Goal: Information Seeking & Learning: Compare options

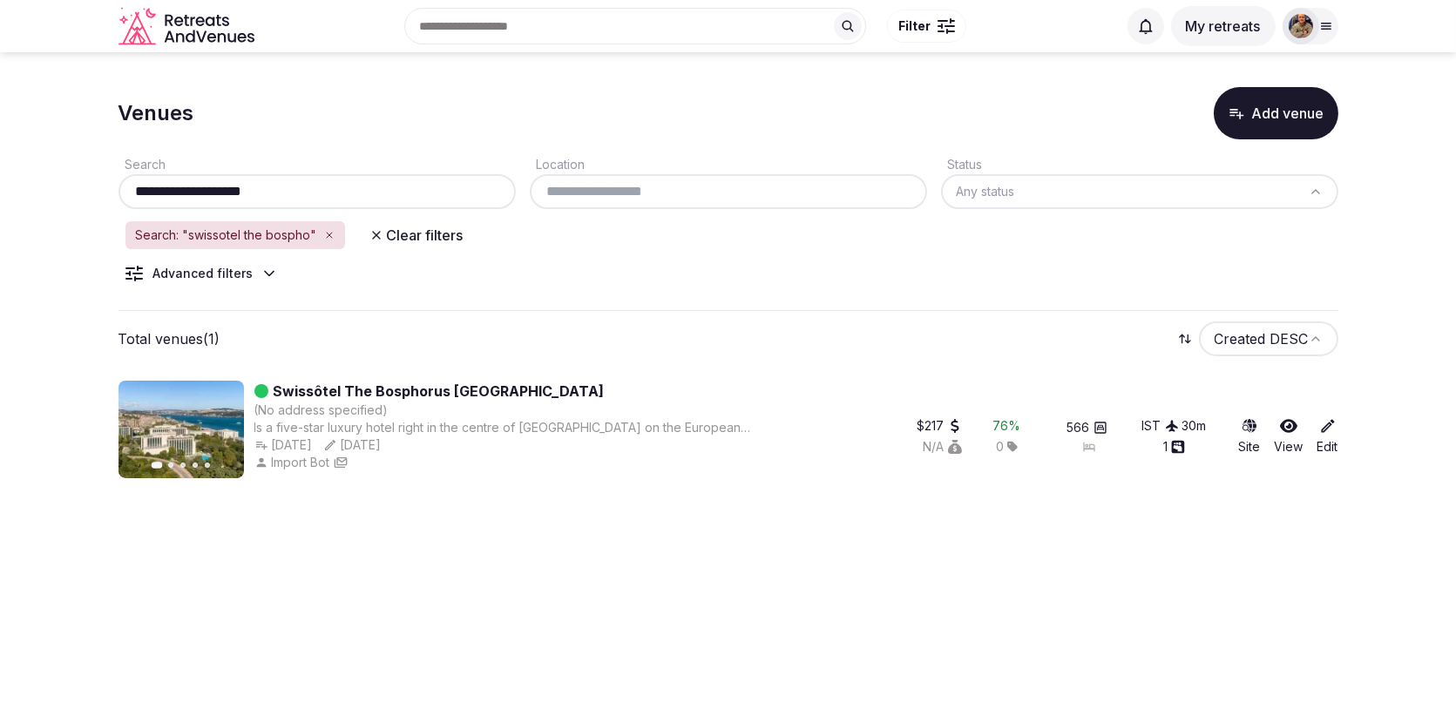
click at [393, 238] on button "Clear filters" at bounding box center [416, 235] width 115 height 31
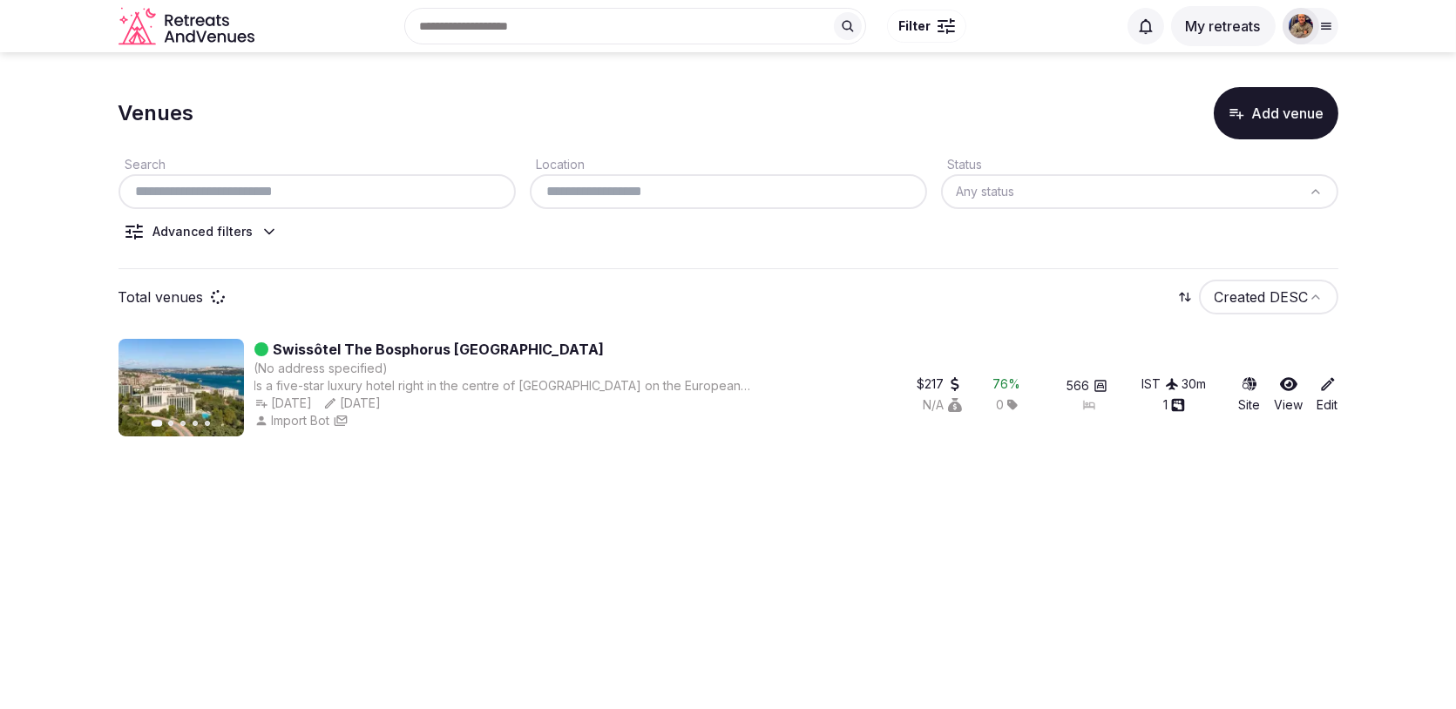
click at [372, 187] on input "text" at bounding box center [316, 191] width 383 height 21
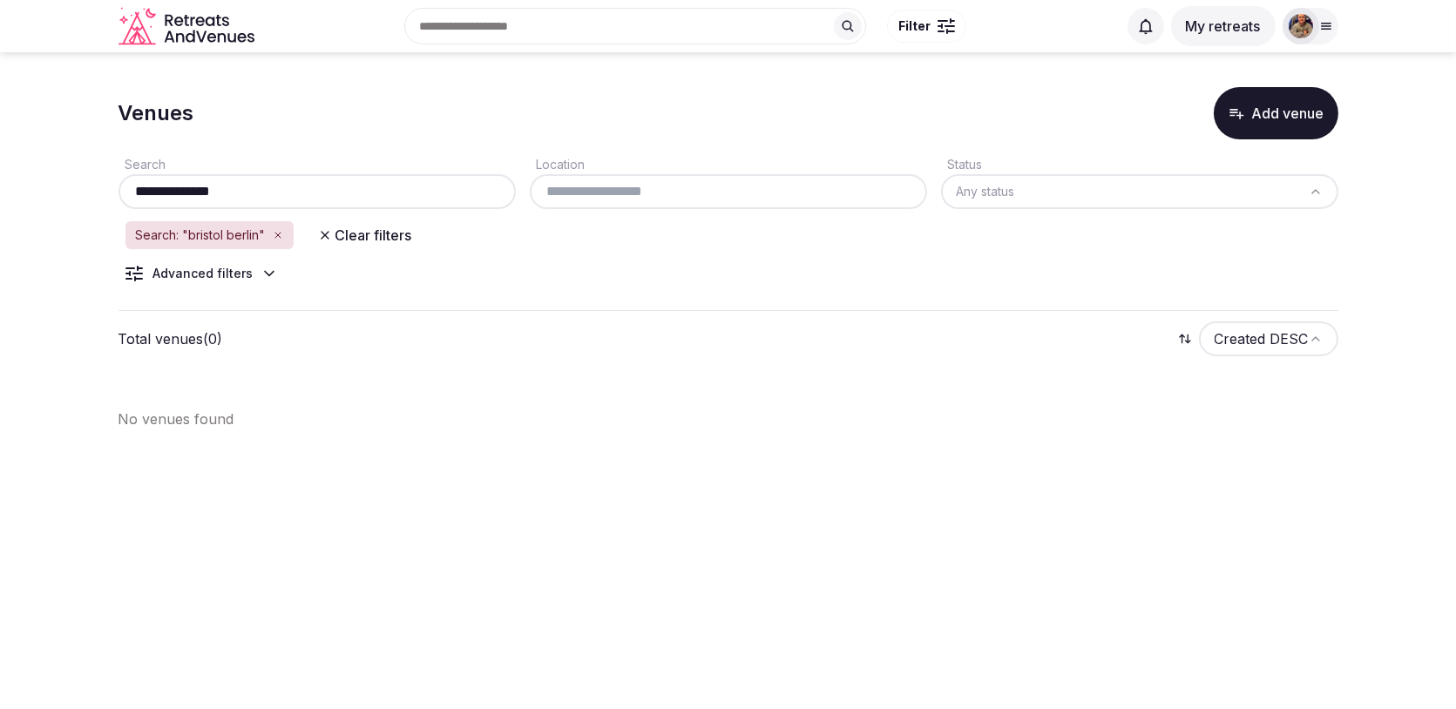
drag, startPoint x: 218, startPoint y: 194, endPoint x: 175, endPoint y: 197, distance: 42.8
click at [175, 197] on input "**********" at bounding box center [316, 191] width 383 height 21
type input "*******"
click at [565, 187] on input "text" at bounding box center [728, 191] width 383 height 21
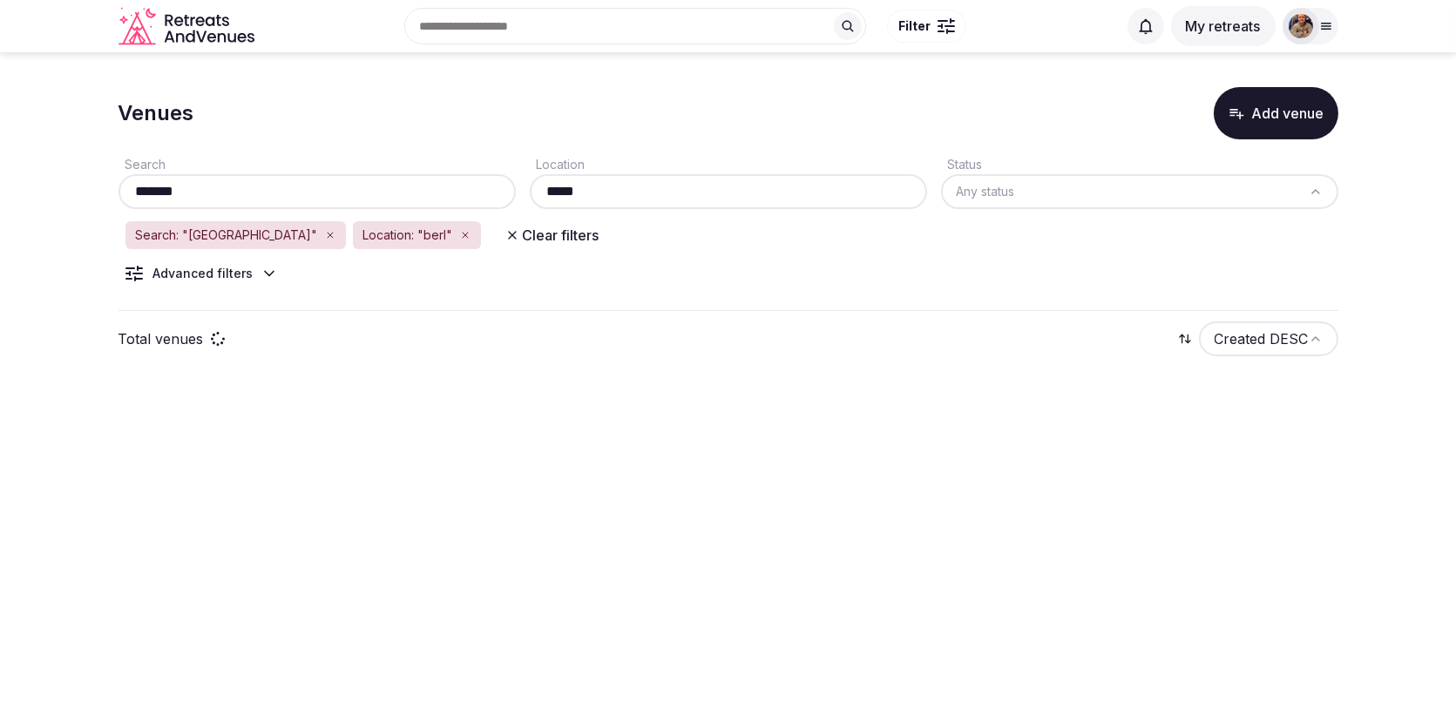
type input "******"
drag, startPoint x: 603, startPoint y: 190, endPoint x: 506, endPoint y: 196, distance: 96.9
click at [506, 196] on div "Search ******* Location ****** Status Any status" at bounding box center [729, 181] width 1220 height 56
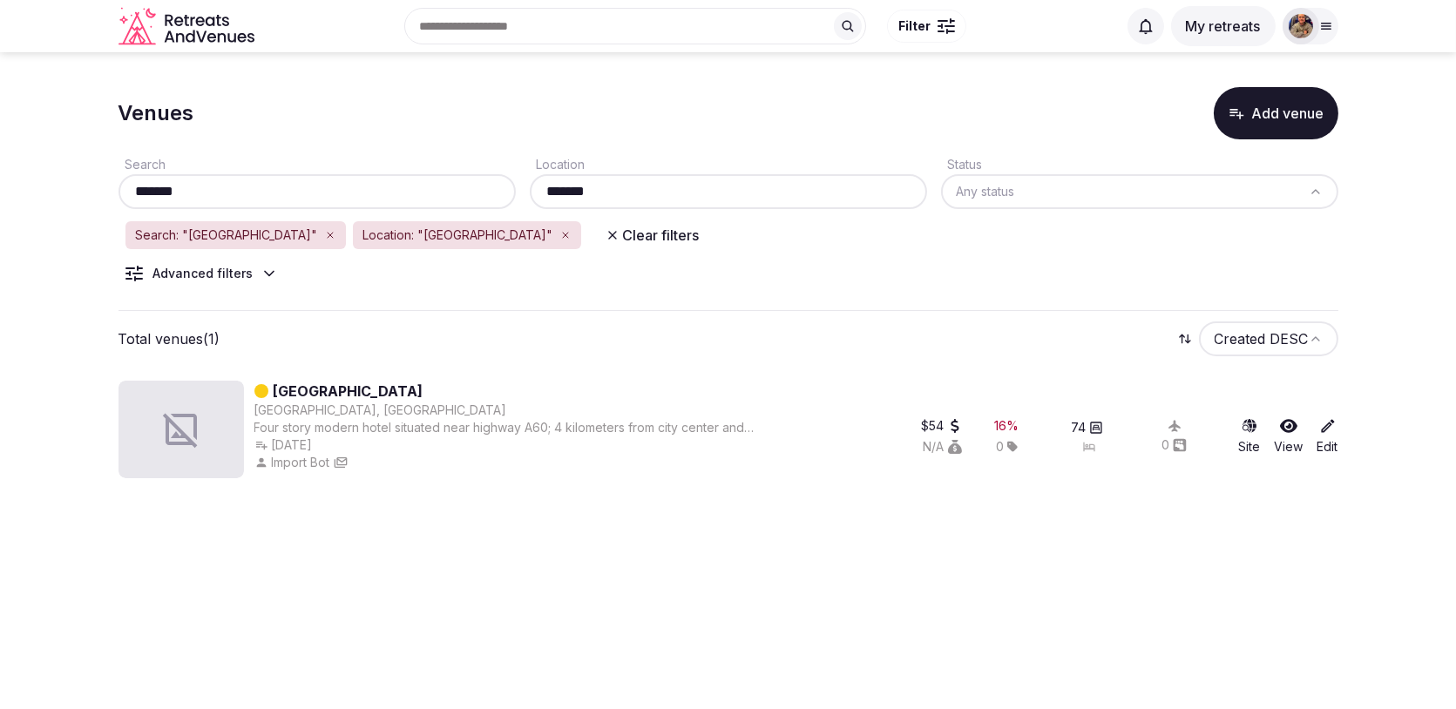
type input "*******"
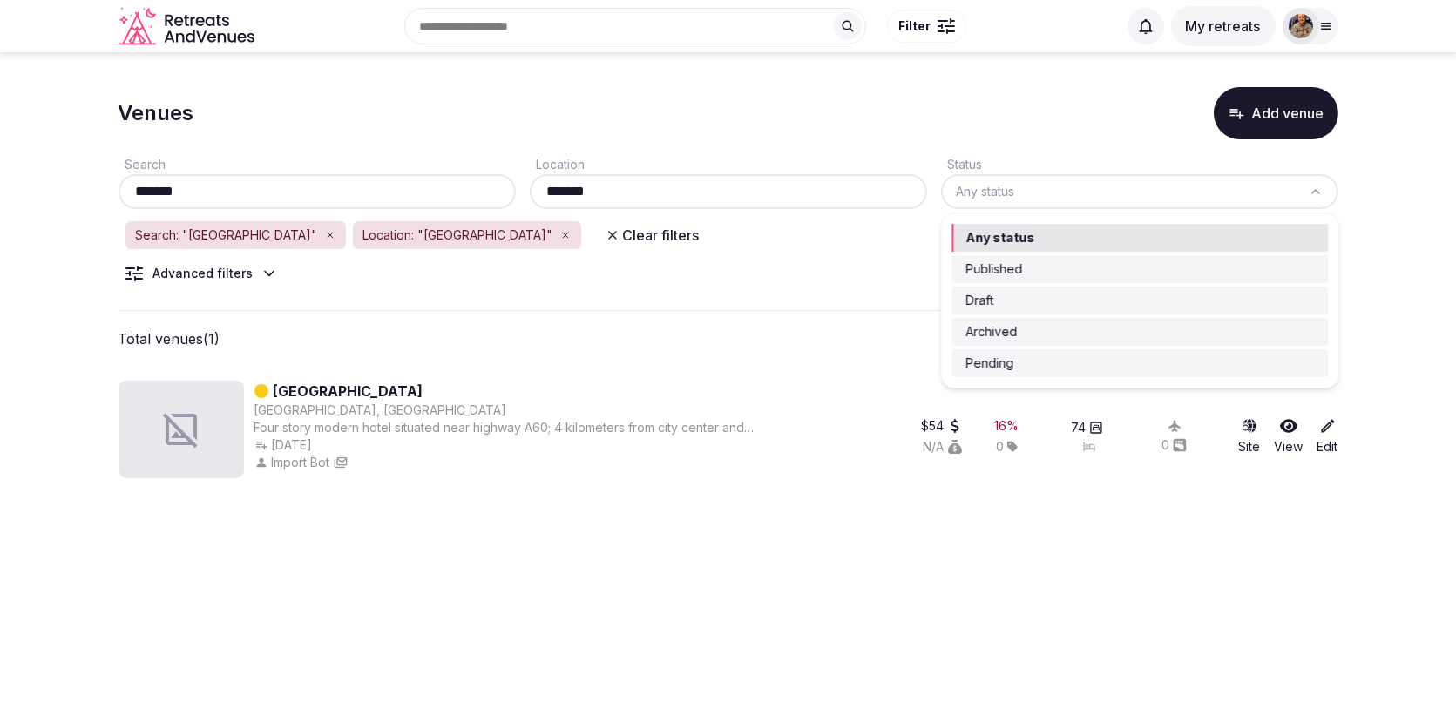
click at [986, 193] on html "Recent searches Spain Lisbon, Portugal Brown City, MI 48416 Bilbao, Biscay, Spa…" at bounding box center [728, 354] width 1456 height 709
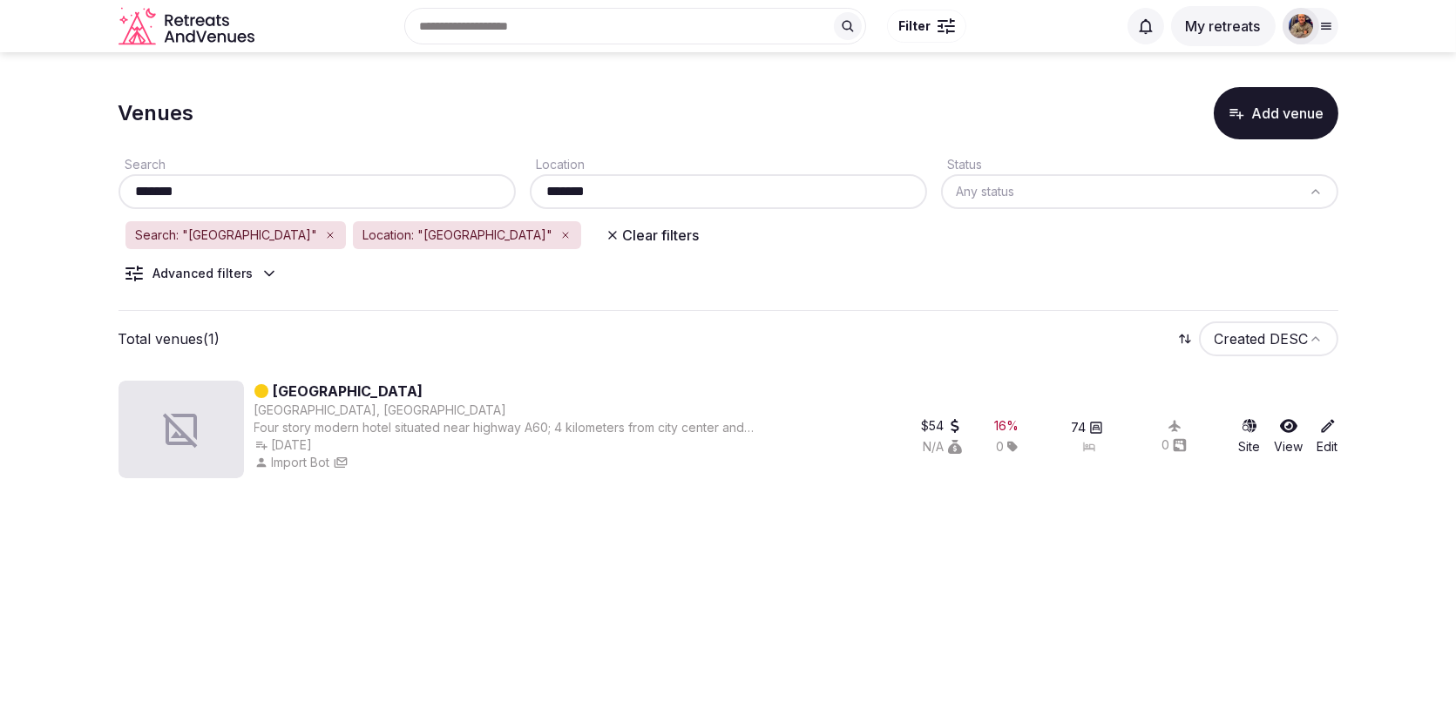
click at [986, 193] on html "Recent searches Spain Lisbon, Portugal Brown City, MI 48416 Bilbao, Biscay, Spa…" at bounding box center [728, 354] width 1456 height 709
click at [793, 281] on div "Search ******* Location ******* Status Any status Search: "bristol" Location: "…" at bounding box center [729, 225] width 1220 height 172
click at [595, 243] on button "Clear filters" at bounding box center [652, 235] width 115 height 31
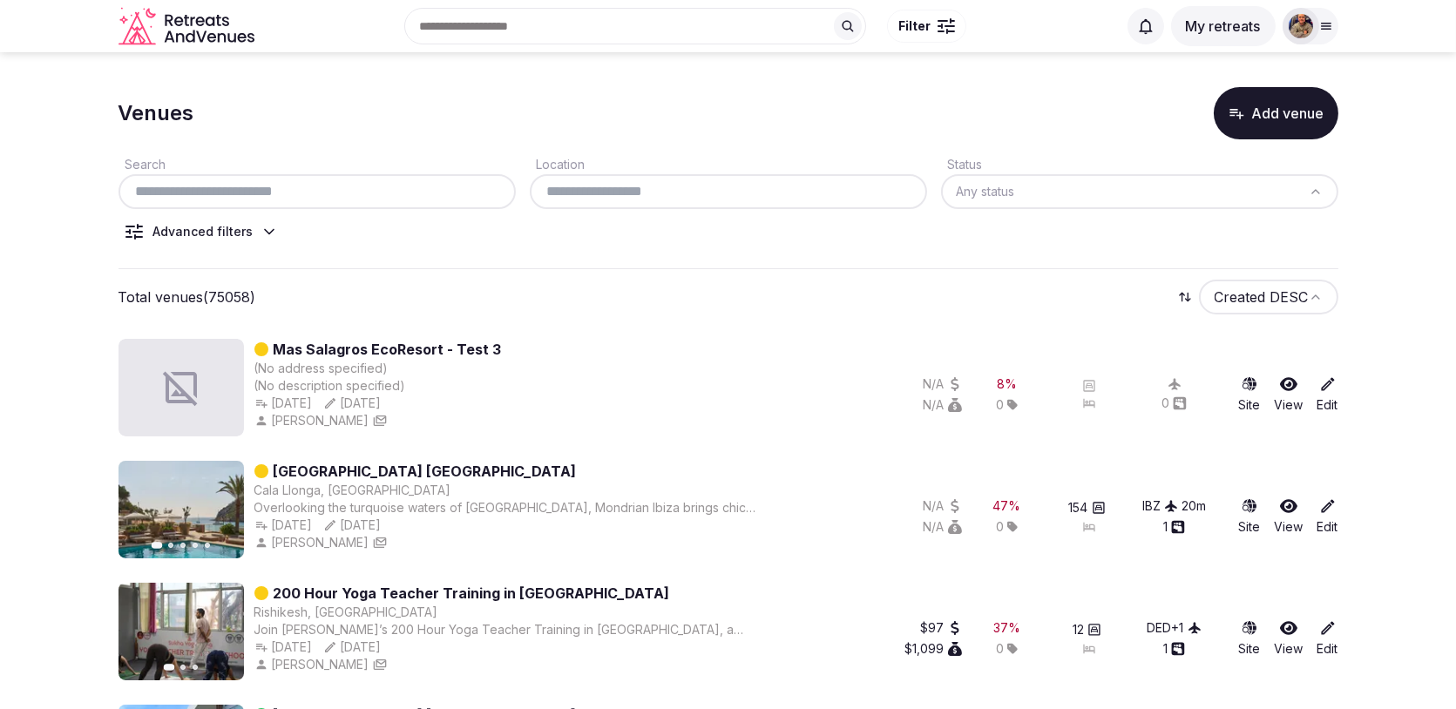
click at [1250, 104] on button "Add venue" at bounding box center [1276, 113] width 125 height 52
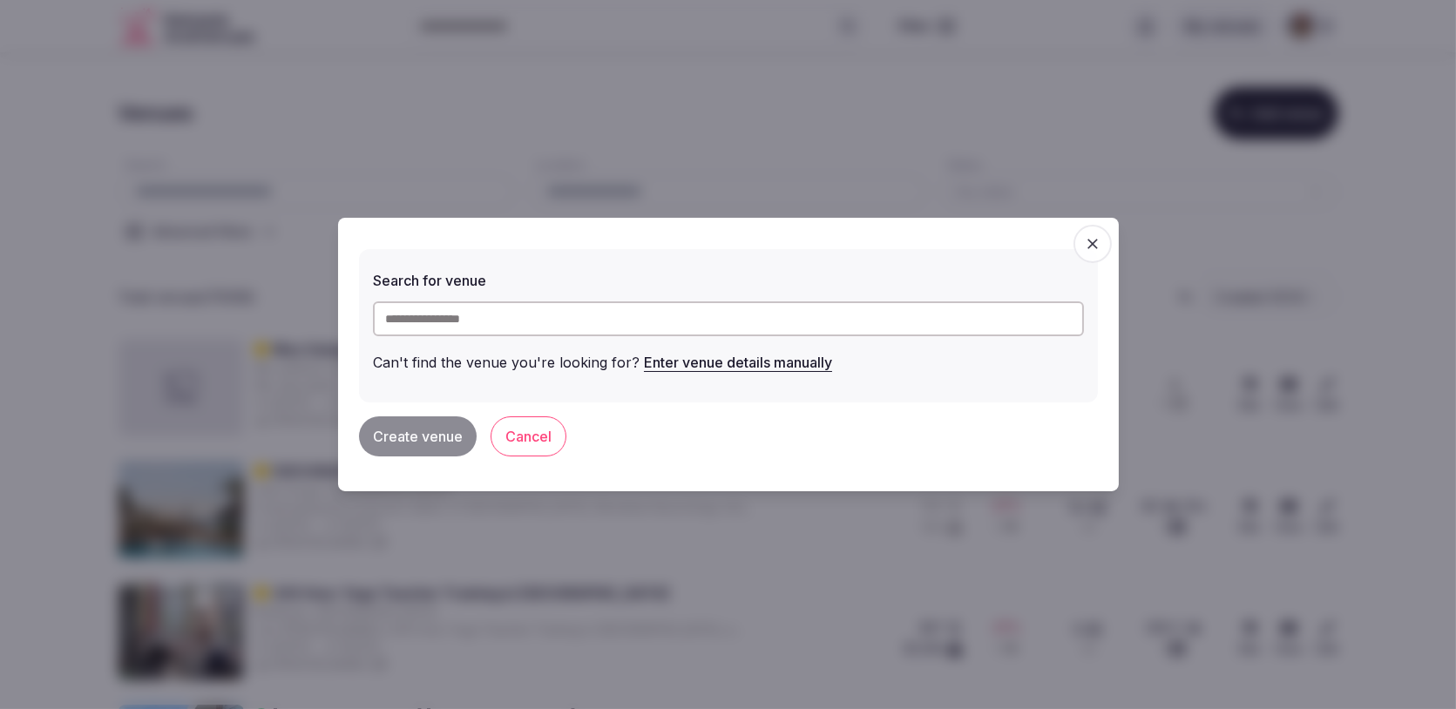
click at [603, 316] on input "text" at bounding box center [728, 319] width 711 height 35
click at [1093, 249] on icon "button" at bounding box center [1092, 243] width 17 height 17
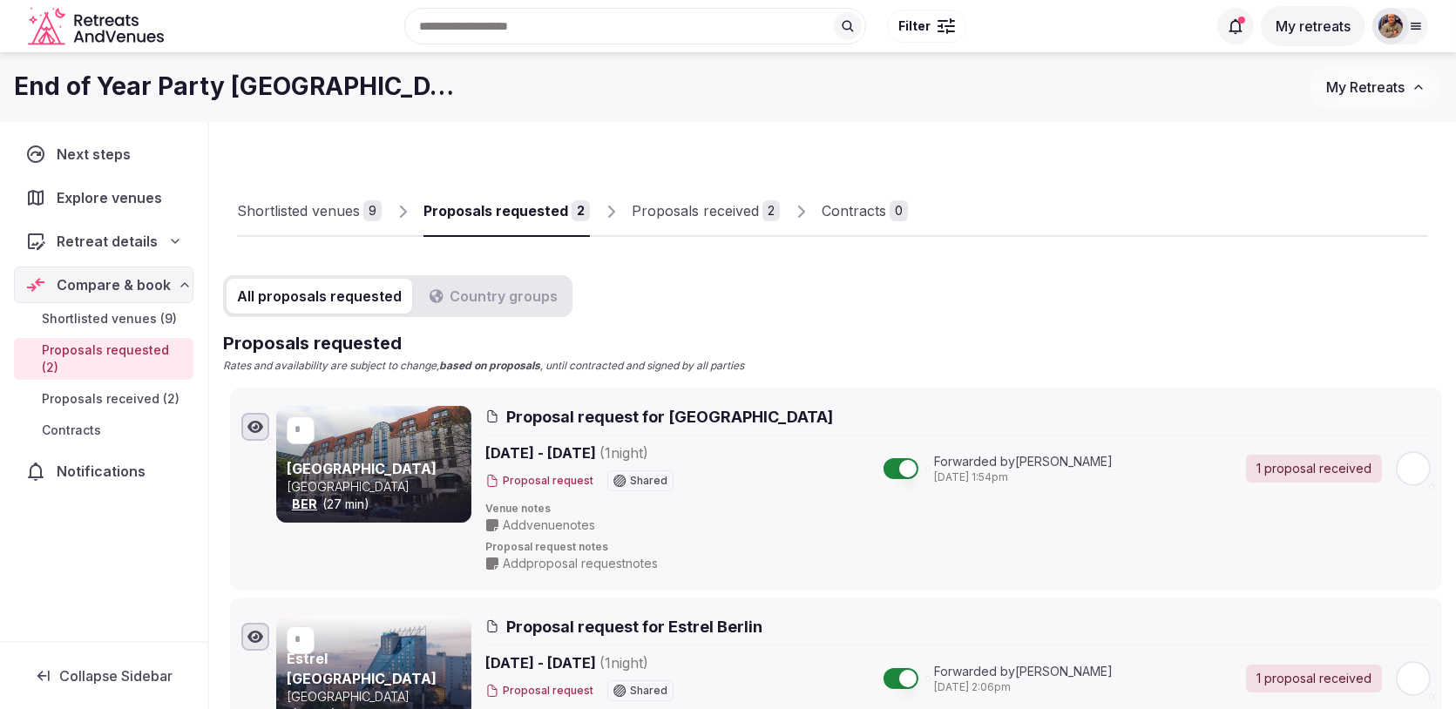
click at [724, 210] on div "Proposals received" at bounding box center [695, 210] width 127 height 21
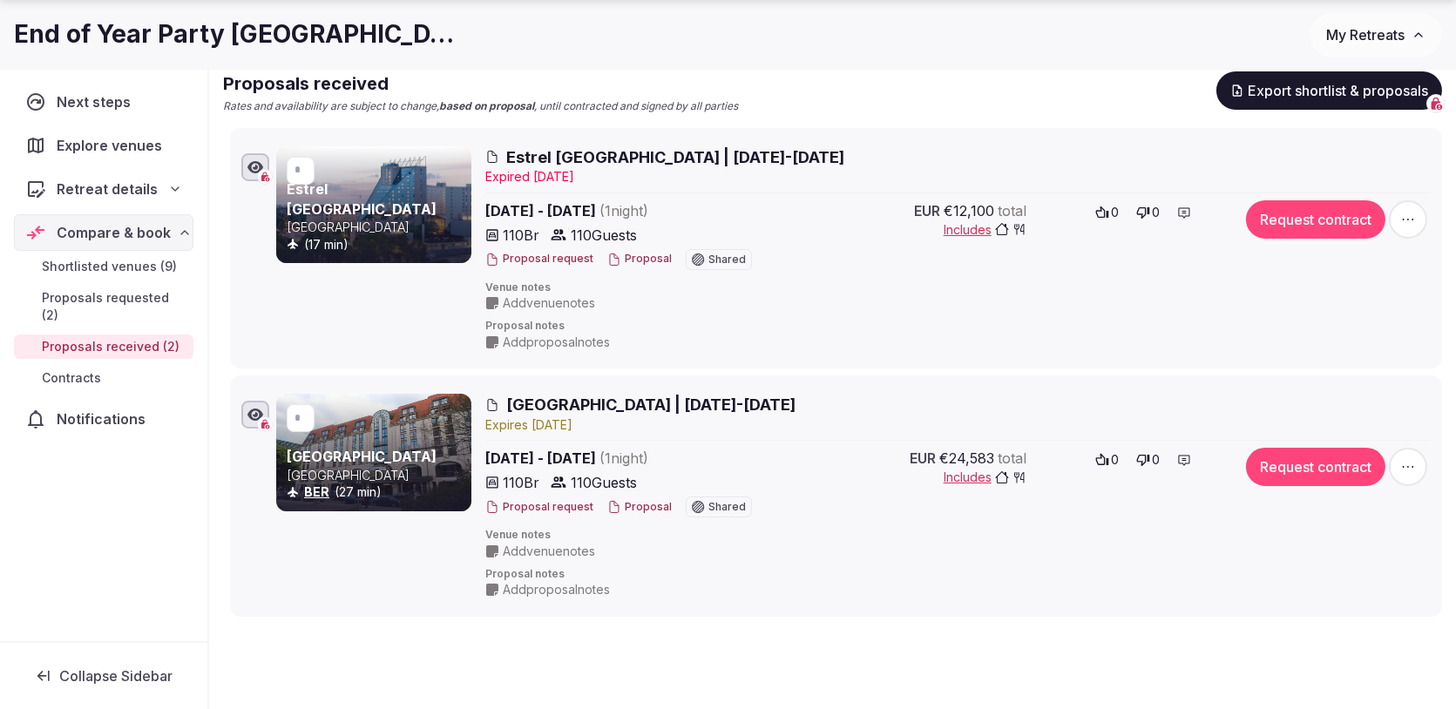
scroll to position [288, 0]
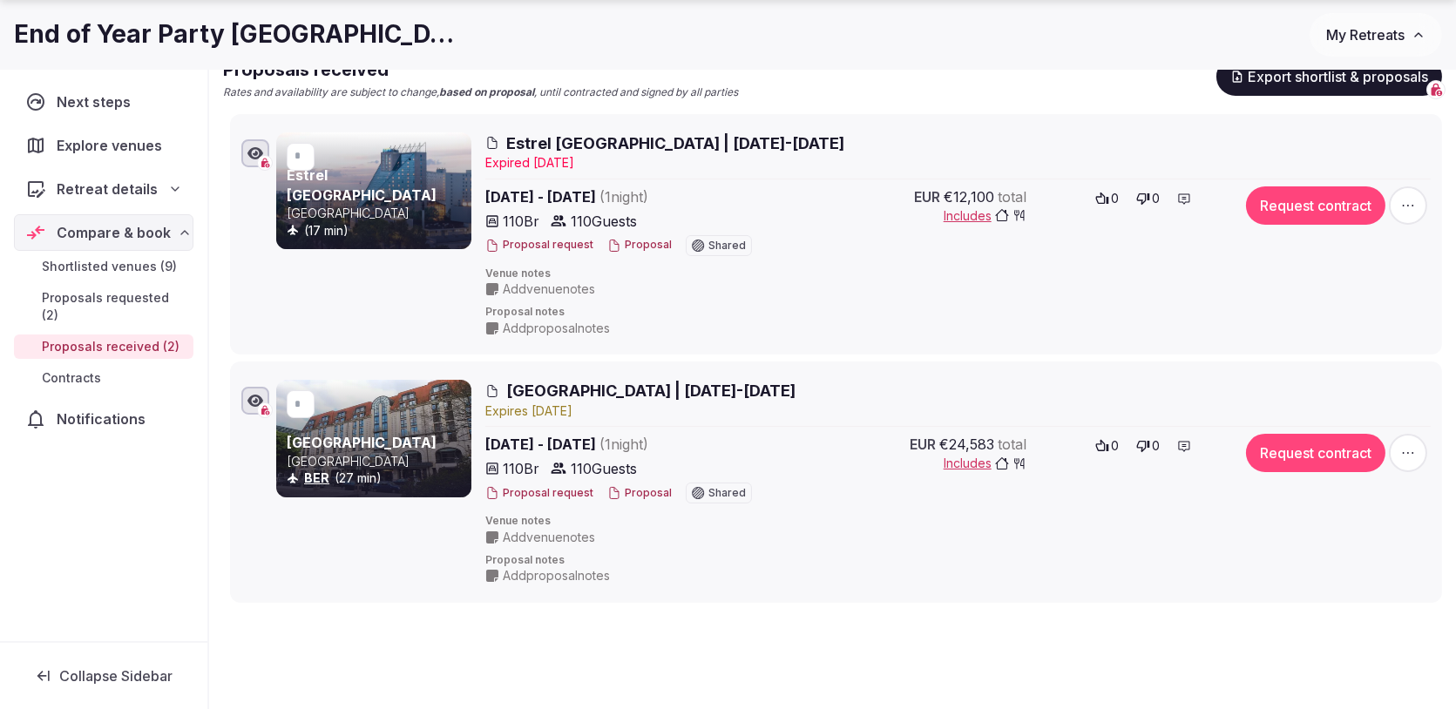
click at [713, 392] on span "Hilton Berlin | 28-29 Nov 2026" at bounding box center [650, 391] width 289 height 22
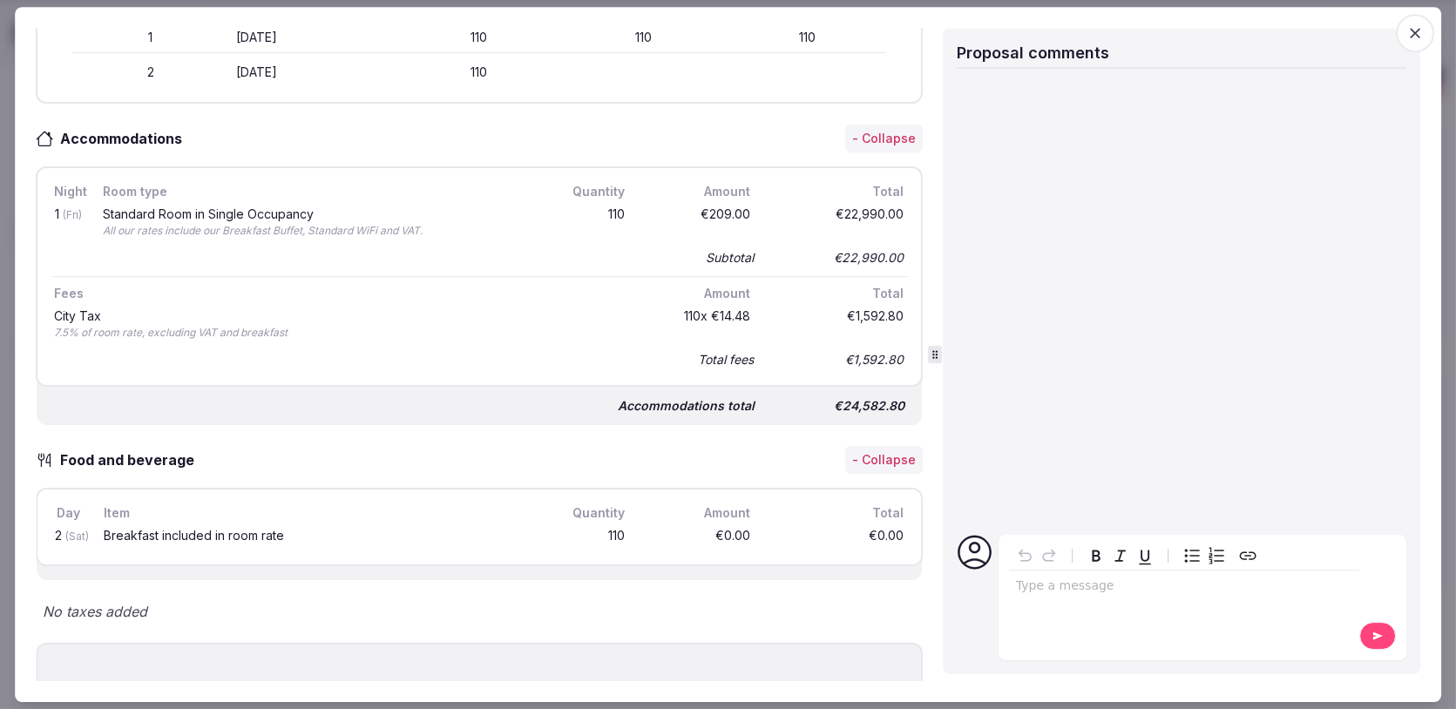
scroll to position [549, 0]
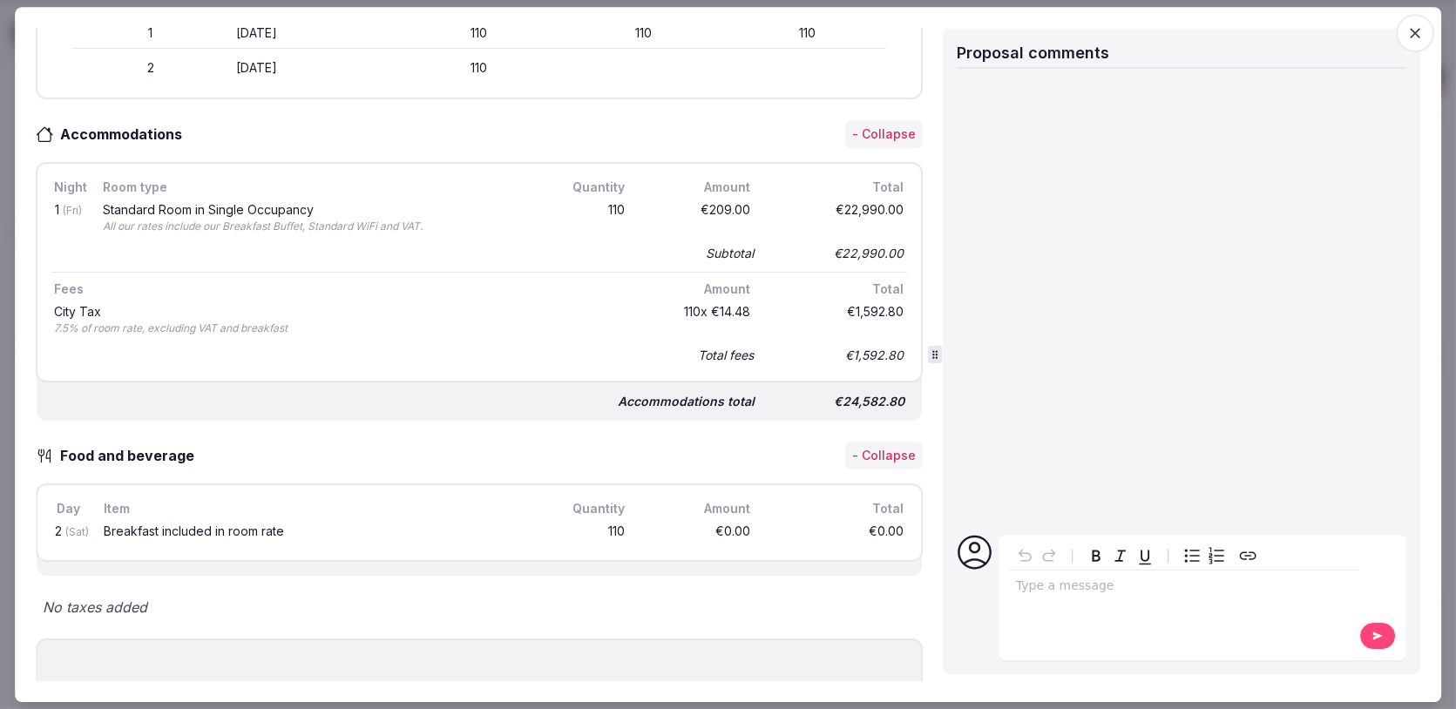
click at [1416, 31] on icon "button" at bounding box center [1415, 33] width 10 height 10
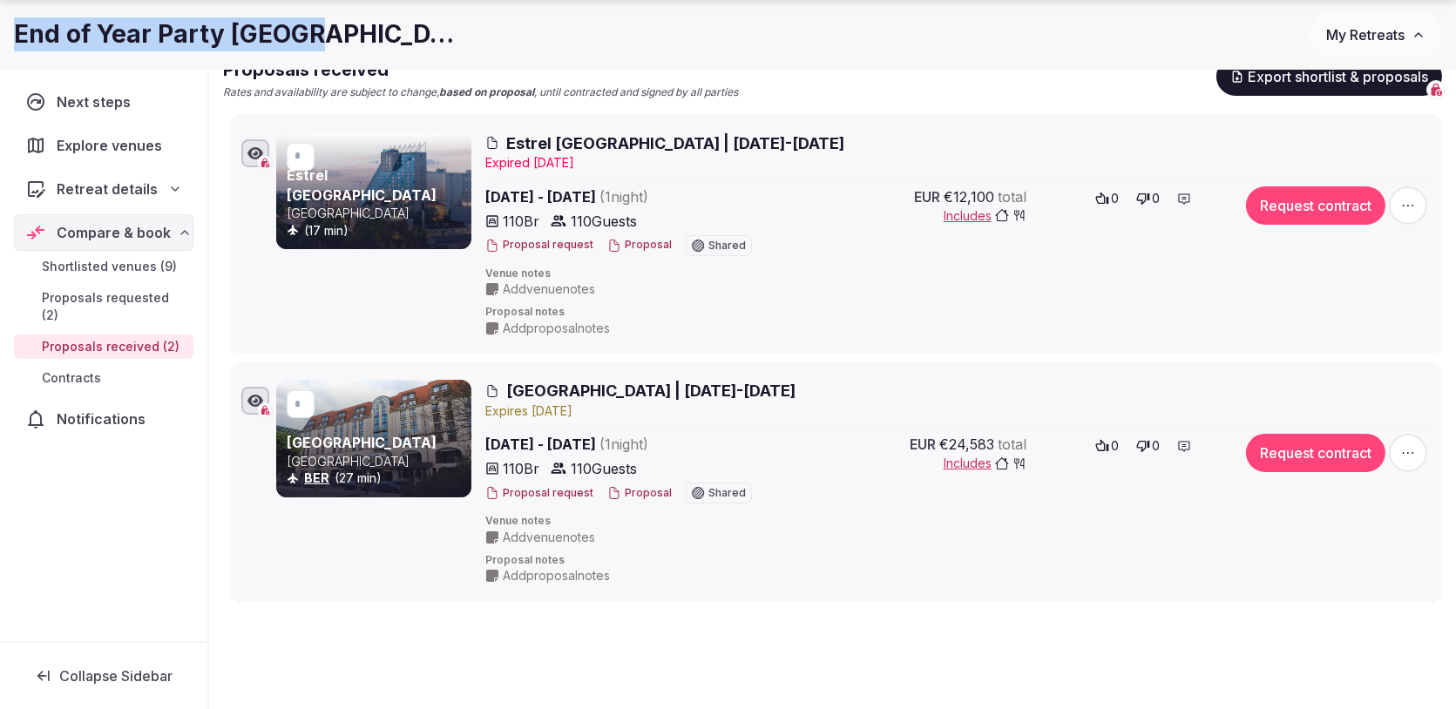
drag, startPoint x: 307, startPoint y: 33, endPoint x: 8, endPoint y: 43, distance: 299.1
click at [8, 43] on div "End of Year Party Berlin My Retreats" at bounding box center [728, 35] width 1456 height 44
copy h1 "End of Year Party Berlin"
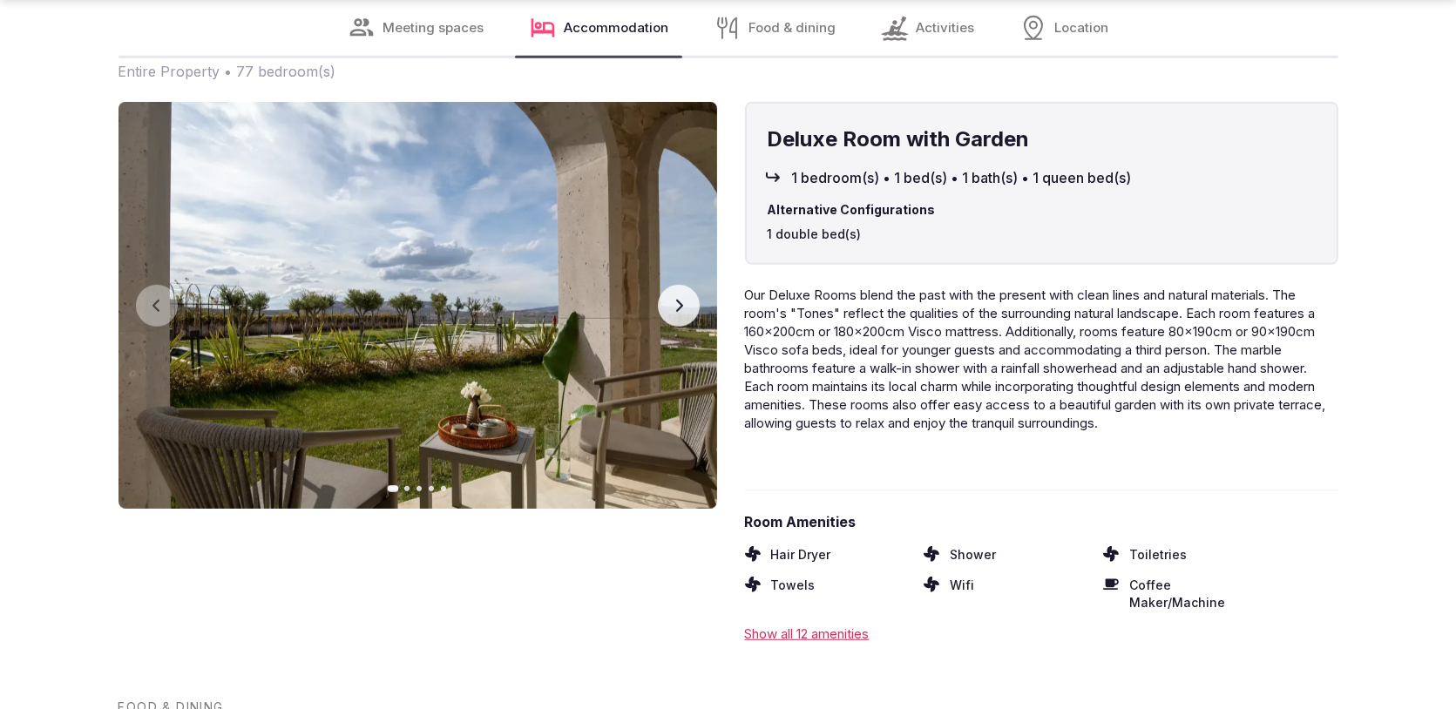
scroll to position [2575, 0]
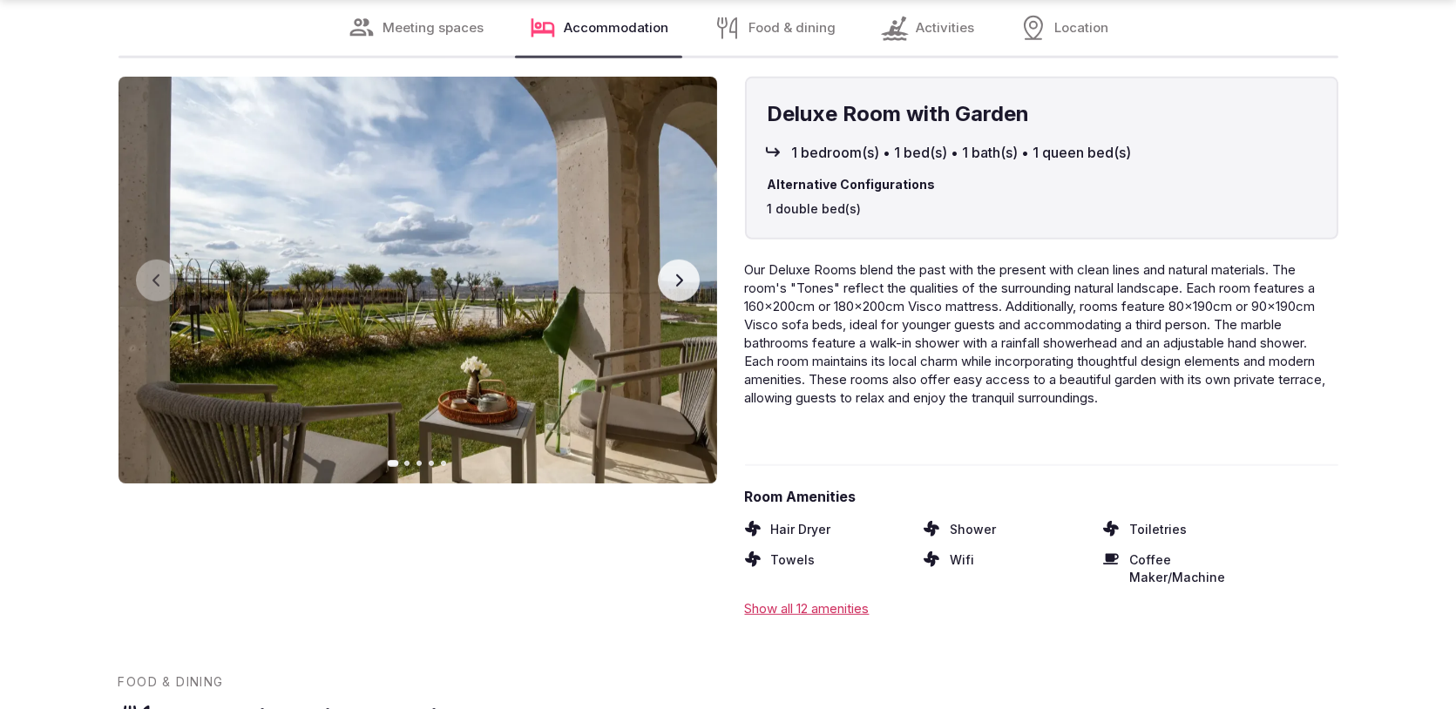
click at [683, 288] on icon "button" at bounding box center [679, 281] width 14 height 14
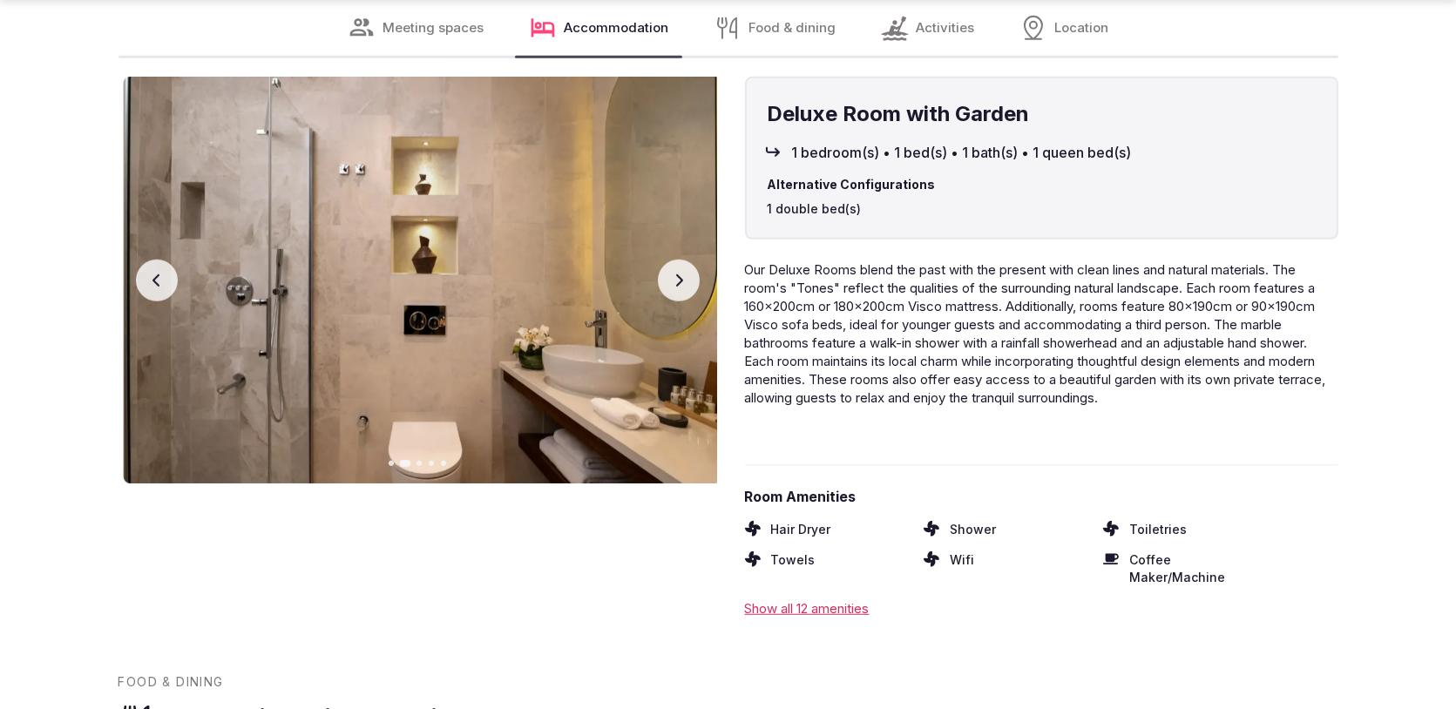
click at [683, 288] on icon "button" at bounding box center [679, 281] width 14 height 14
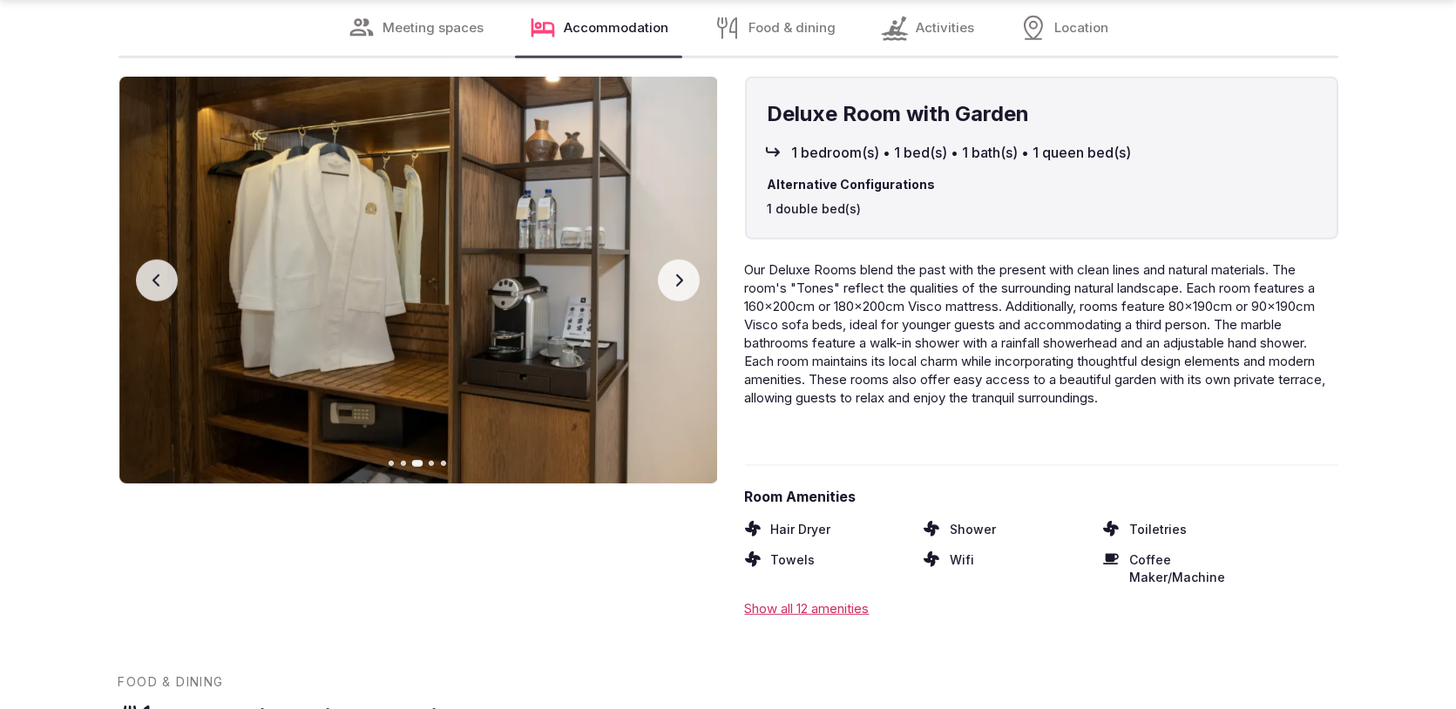
click at [683, 288] on icon "button" at bounding box center [679, 281] width 14 height 14
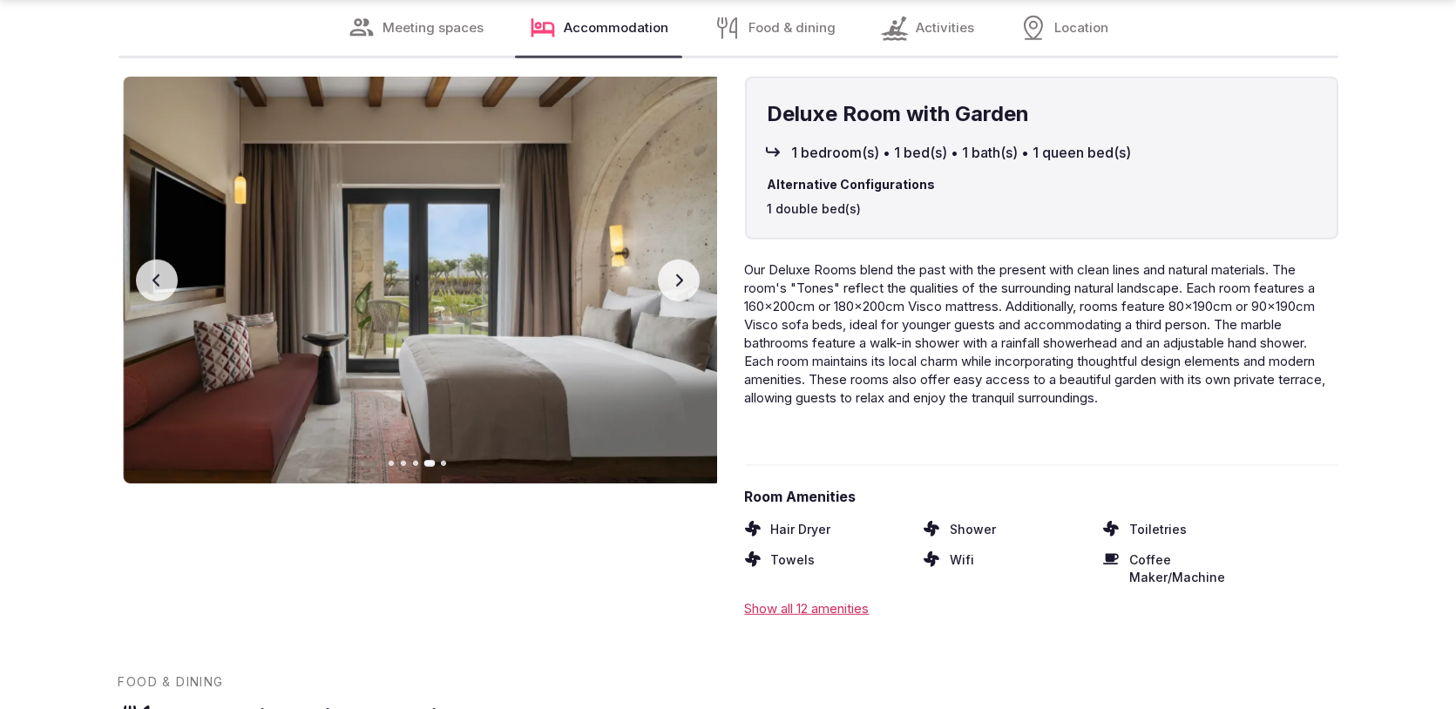
click at [683, 288] on icon "button" at bounding box center [679, 281] width 14 height 14
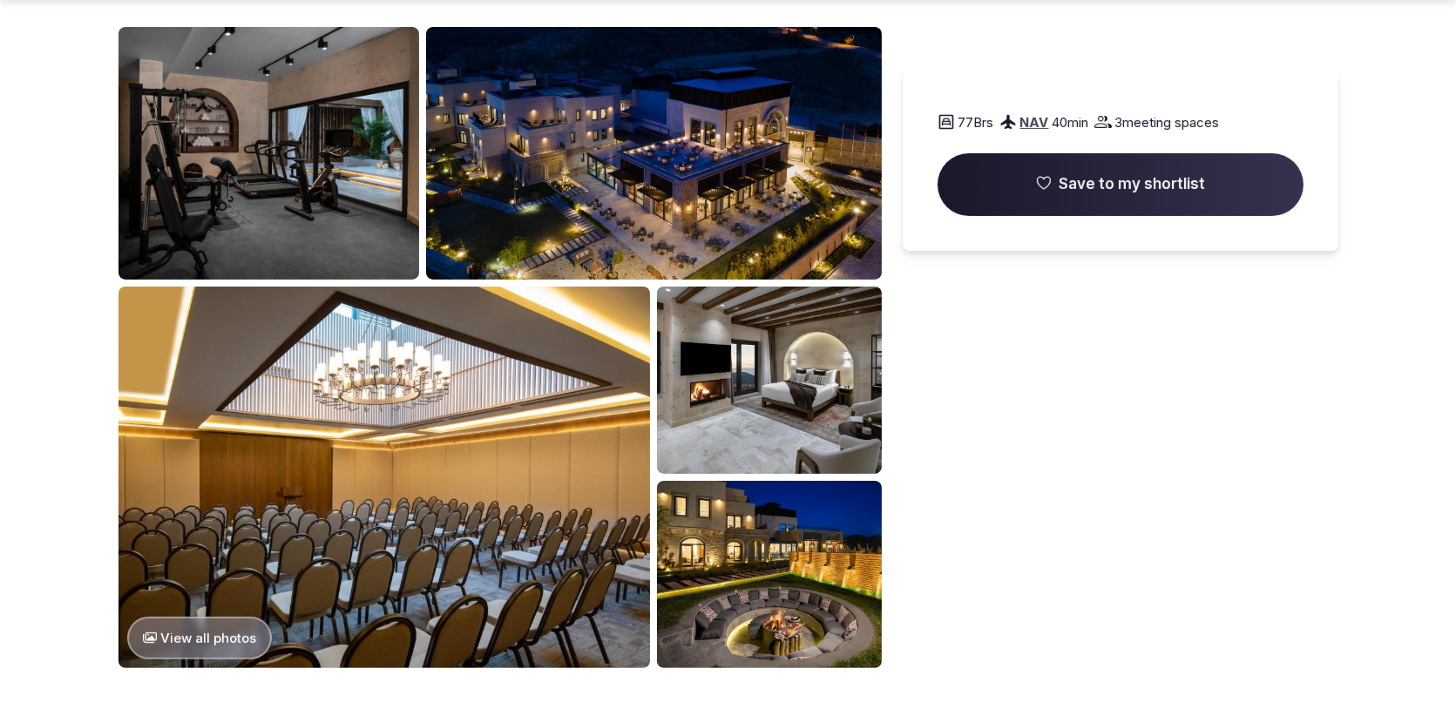
scroll to position [1102, 0]
